Goal: Task Accomplishment & Management: Complete application form

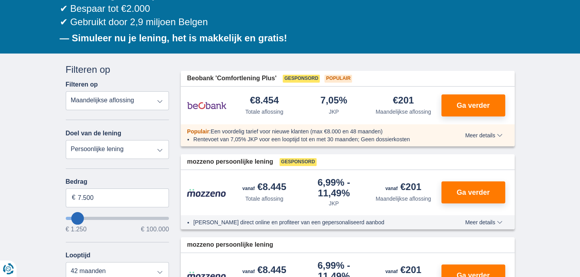
scroll to position [157, 0]
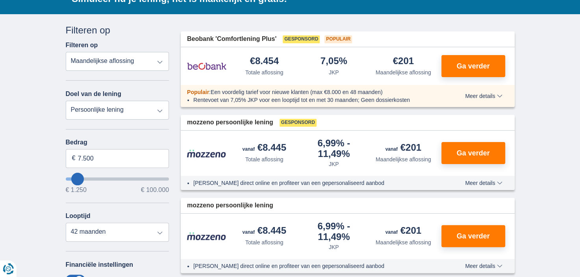
type input "8.250"
type input "8250"
select select "48"
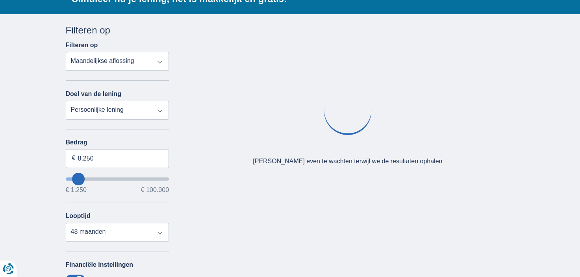
type input "10.250"
type input "10250"
select select "60"
type input "11250"
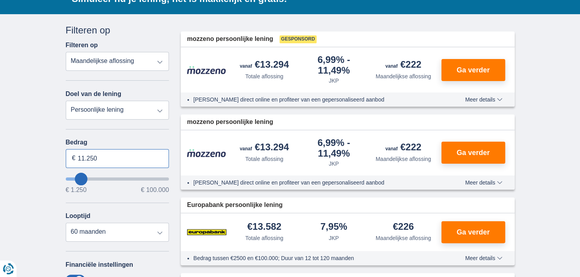
click at [97, 159] on input "11.250" at bounding box center [118, 158] width 104 height 19
type input "1"
type input "10.000"
type input "10250"
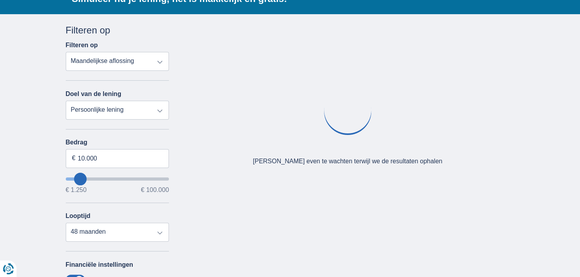
click at [46, 157] on div "× widget.non-eligible-application.title widget.non-eligible-application.text no…" at bounding box center [290, 215] width 580 height 403
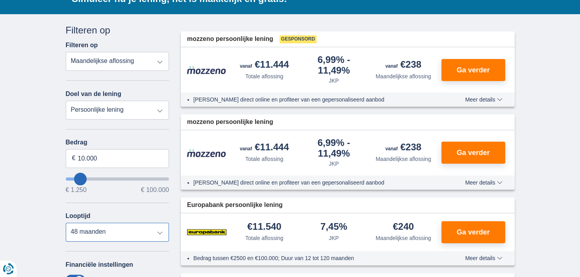
click at [159, 233] on select "12 maanden 18 maanden 24 maanden 30 maanden 36 maanden 42 maanden 48 maanden" at bounding box center [118, 232] width 104 height 19
select select "30"
click at [66, 223] on select "12 maanden 18 maanden 24 maanden 30 maanden 36 maanden 42 maanden 48 maanden" at bounding box center [118, 232] width 104 height 19
click at [461, 68] on span "Ga verder" at bounding box center [472, 70] width 33 height 7
